Goal: Task Accomplishment & Management: Use online tool/utility

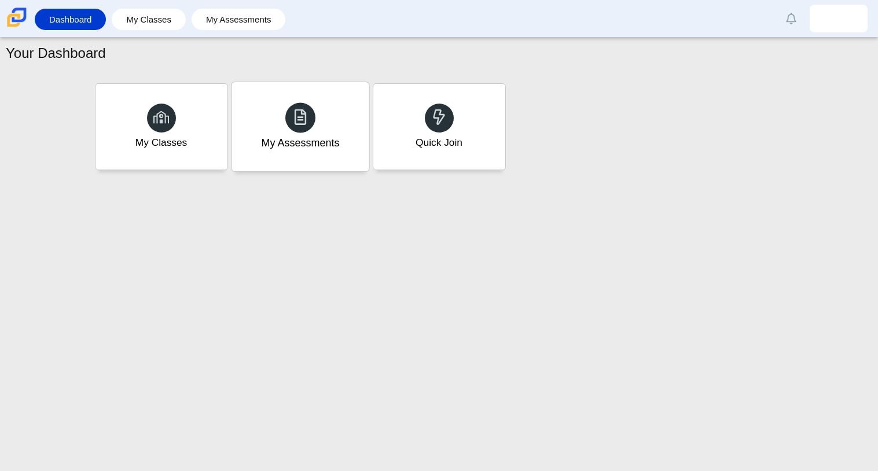
click at [360, 139] on div "My Assessments" at bounding box center [299, 126] width 137 height 89
click at [215, 121] on div "My Classes" at bounding box center [161, 126] width 137 height 89
click at [446, 139] on div "Quick Join" at bounding box center [438, 142] width 49 height 15
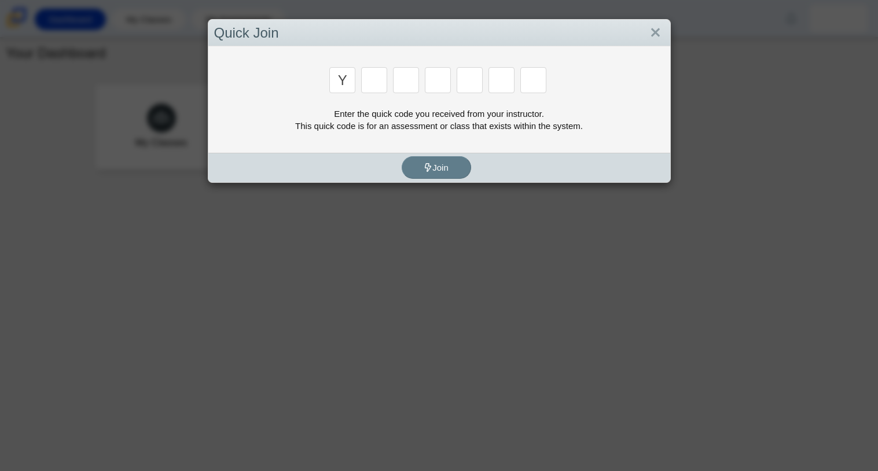
type input "y"
type input "3"
type input "k"
type input "e"
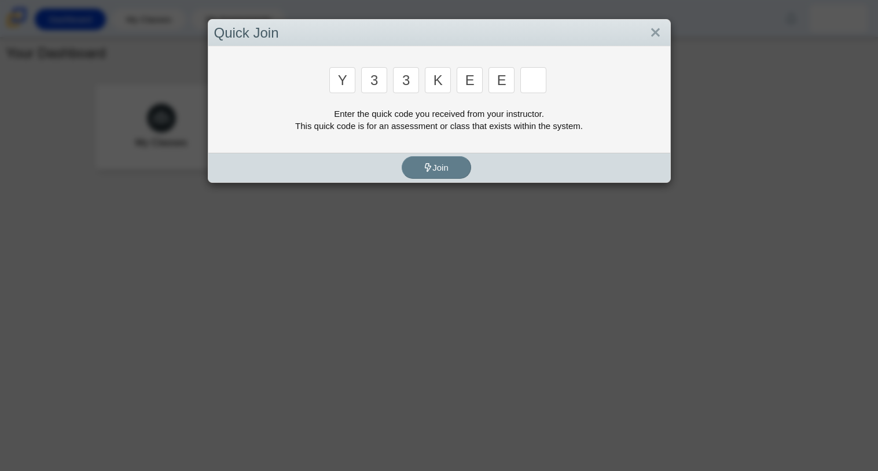
type input "e"
type input "4"
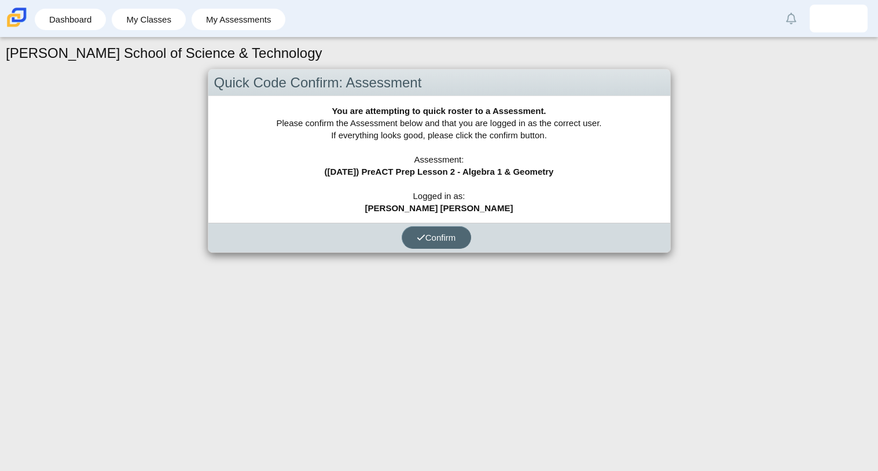
click at [435, 231] on button "Confirm" at bounding box center [436, 237] width 69 height 23
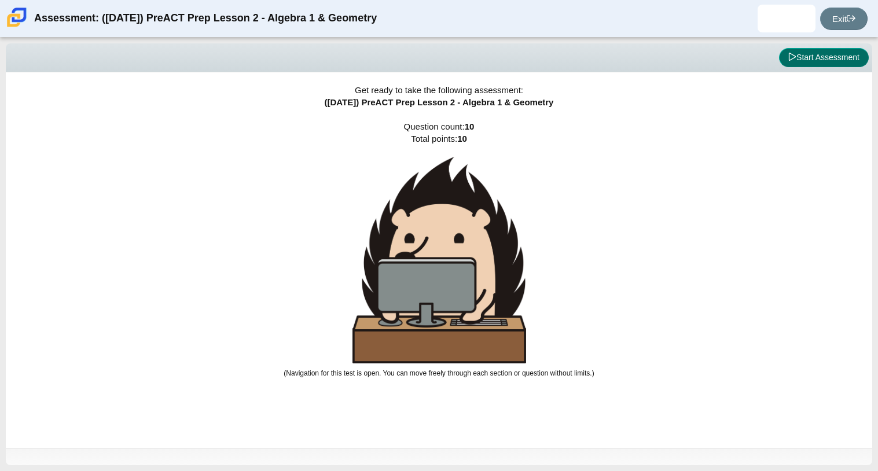
click at [818, 61] on button "Start Assessment" at bounding box center [824, 58] width 90 height 20
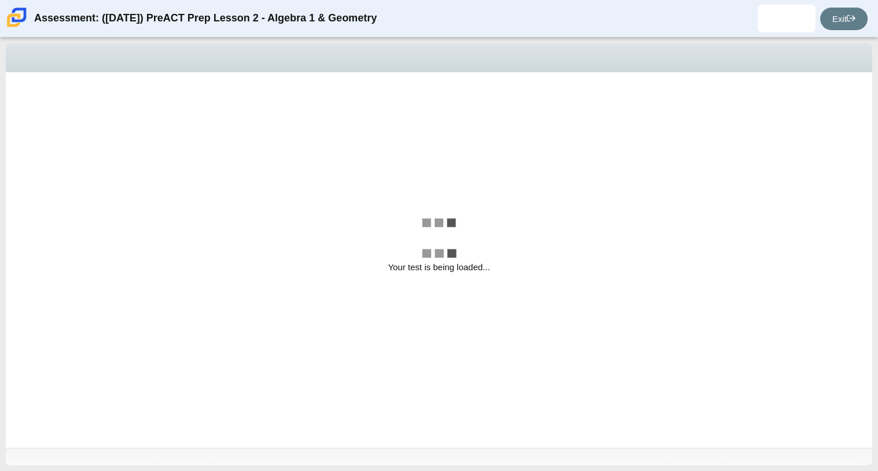
select select "97f4f5fa-a52e-4fed-af51-565bfcdf47cb"
